Goal: Find specific page/section: Find specific page/section

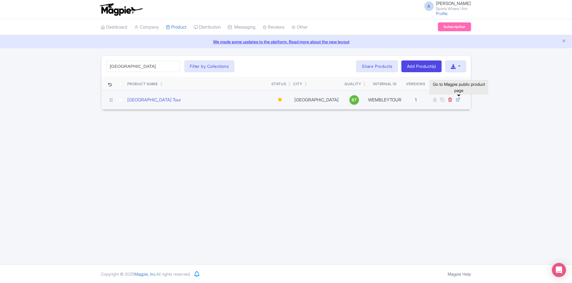
click at [458, 99] on icon at bounding box center [458, 99] width 4 height 4
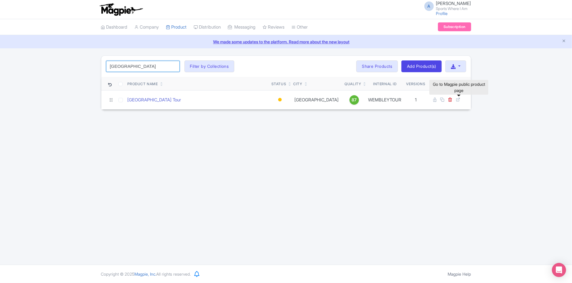
click at [147, 64] on input "[GEOGRAPHIC_DATA]" at bounding box center [143, 66] width 74 height 11
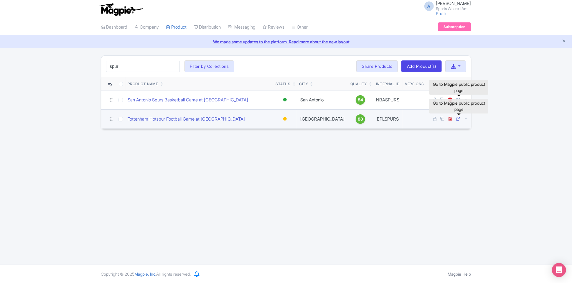
click at [459, 117] on icon at bounding box center [458, 118] width 4 height 4
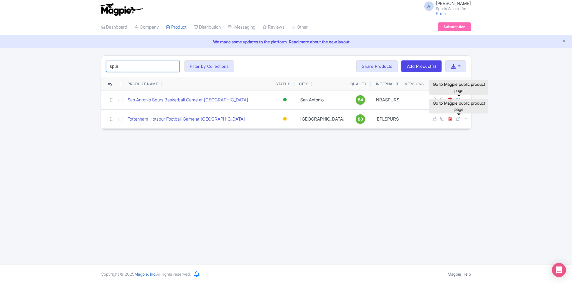
click at [137, 68] on input "spur" at bounding box center [143, 66] width 74 height 11
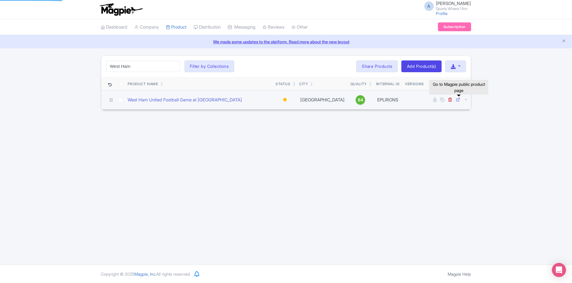
click at [458, 99] on icon at bounding box center [458, 99] width 4 height 4
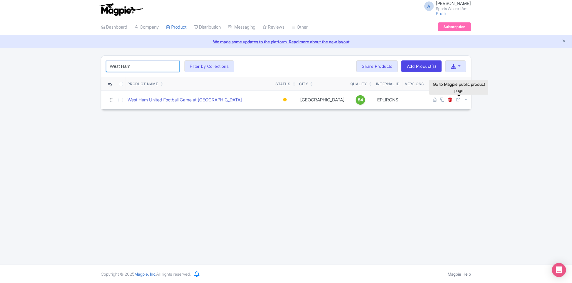
click at [142, 64] on input "West Ham" at bounding box center [143, 66] width 74 height 11
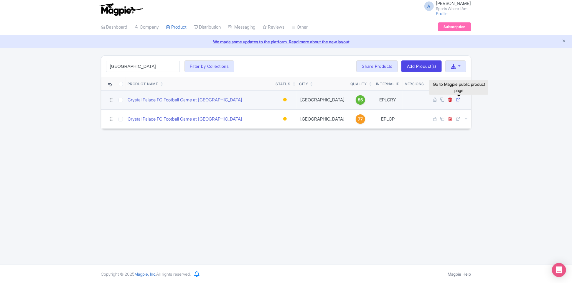
click at [458, 99] on icon at bounding box center [458, 99] width 4 height 4
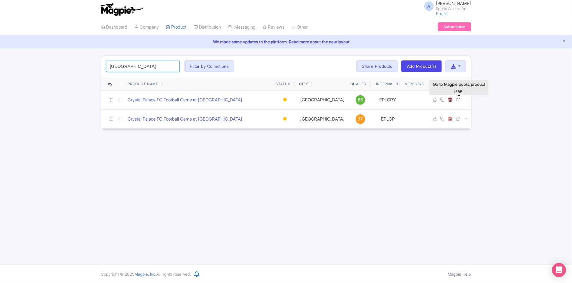
click at [139, 70] on input "[GEOGRAPHIC_DATA]" at bounding box center [143, 66] width 74 height 11
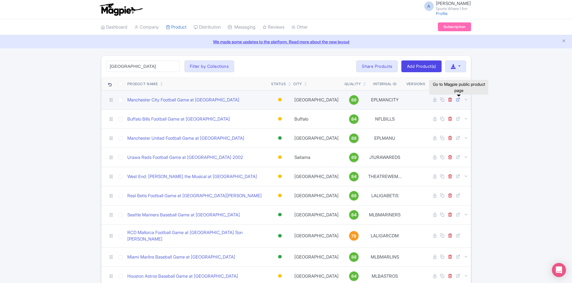
click at [457, 100] on icon at bounding box center [458, 99] width 4 height 4
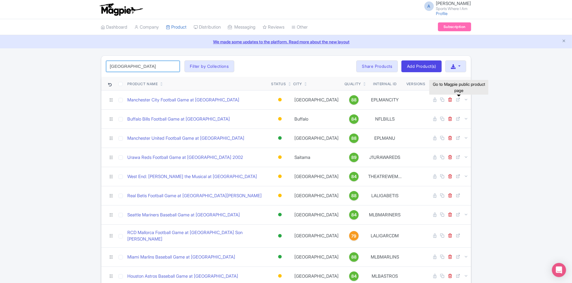
click at [139, 66] on input "[GEOGRAPHIC_DATA]" at bounding box center [143, 66] width 74 height 11
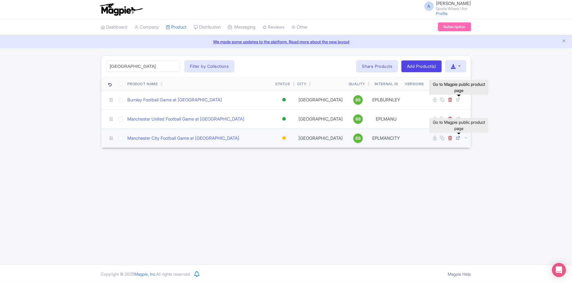
click at [458, 138] on icon at bounding box center [458, 138] width 4 height 4
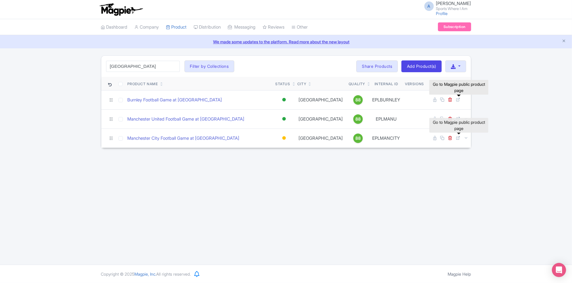
click at [492, 116] on div "[GEOGRAPHIC_DATA] Search Filter by Collections American Football Australian Foo…" at bounding box center [286, 101] width 572 height 93
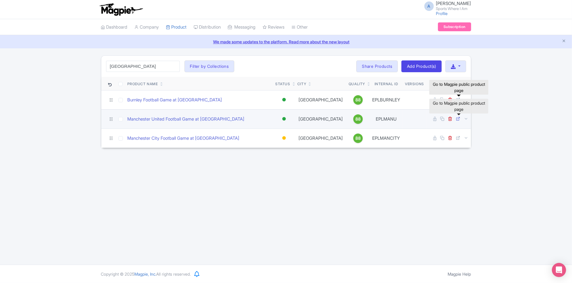
click at [458, 120] on icon at bounding box center [458, 118] width 4 height 4
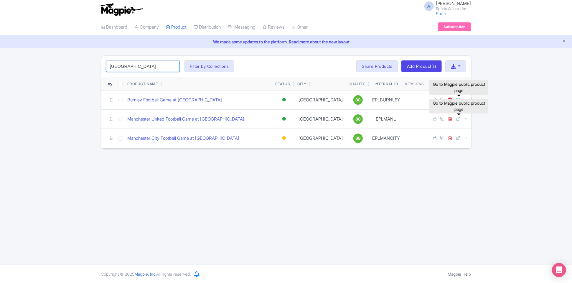
click at [128, 68] on input "[GEOGRAPHIC_DATA]" at bounding box center [143, 66] width 74 height 11
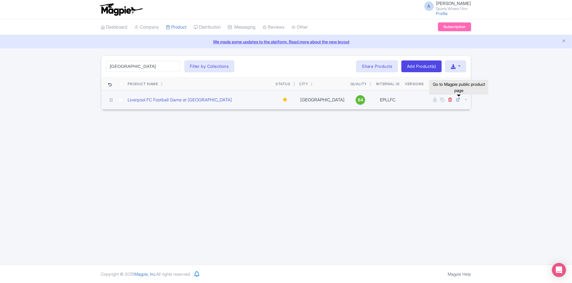
click at [457, 98] on icon at bounding box center [458, 99] width 4 height 4
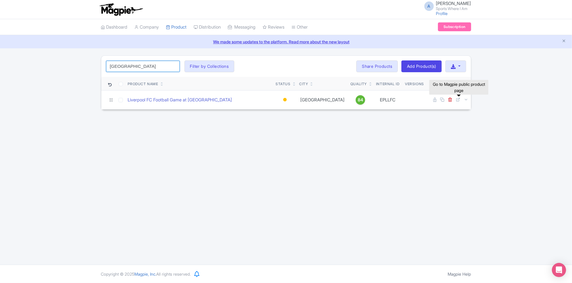
click at [119, 66] on input "[GEOGRAPHIC_DATA]" at bounding box center [143, 66] width 74 height 11
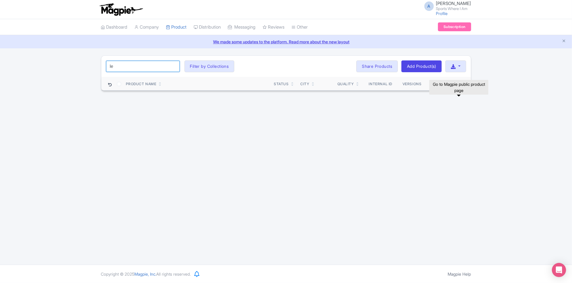
type input "l"
click at [458, 99] on icon at bounding box center [458, 99] width 4 height 4
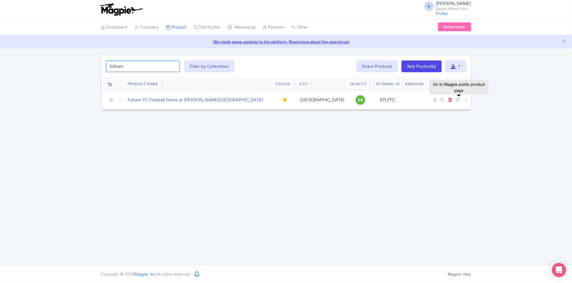
click at [117, 70] on input "fulham" at bounding box center [143, 66] width 74 height 11
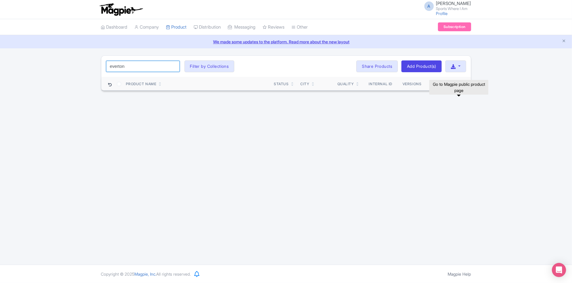
click at [128, 65] on input "everton" at bounding box center [143, 66] width 74 height 11
click at [135, 68] on input "brentford" at bounding box center [143, 66] width 74 height 11
type input "aston"
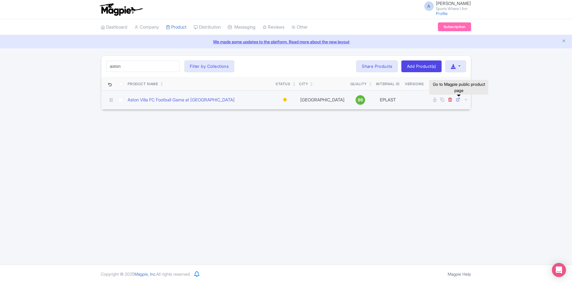
click at [460, 97] on icon at bounding box center [458, 99] width 4 height 4
